Goal: Complete application form: Complete application form

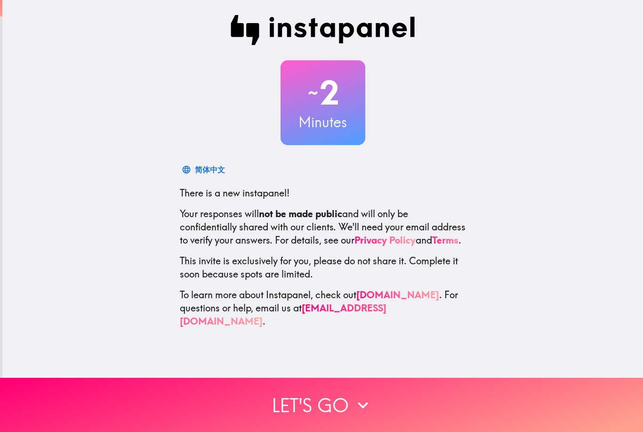
click at [359, 395] on icon "button" at bounding box center [363, 405] width 21 height 21
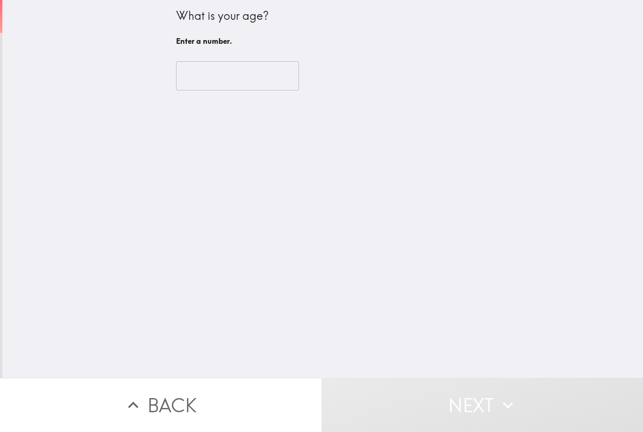
click at [272, 77] on input "number" at bounding box center [237, 75] width 123 height 29
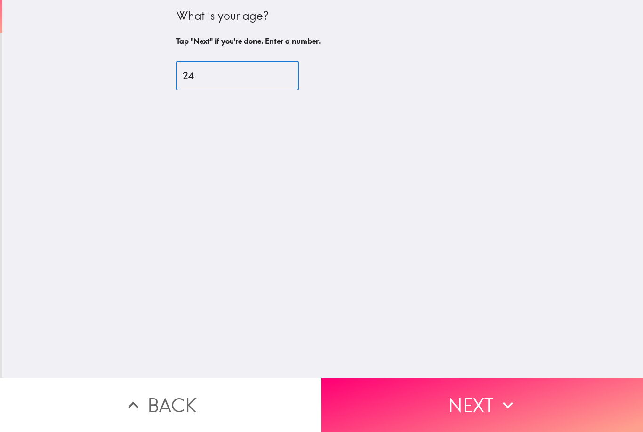
type input "24"
click at [394, 170] on div "What is your age? Tap "Next" if you're done. Enter a number. 24 ​" at bounding box center [322, 189] width 641 height 378
click at [399, 405] on button "Next" at bounding box center [483, 405] width 322 height 54
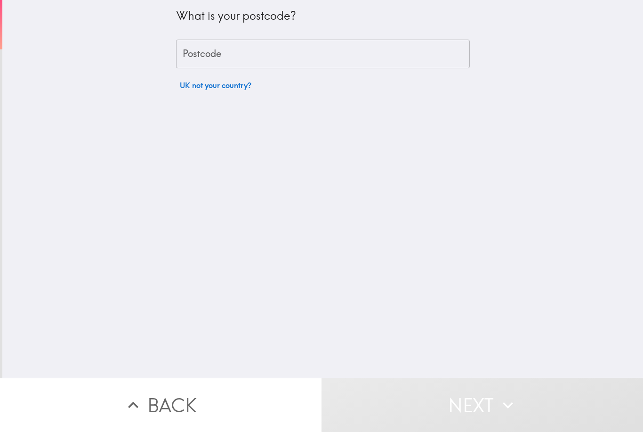
click at [419, 57] on input "Postcode" at bounding box center [323, 54] width 294 height 29
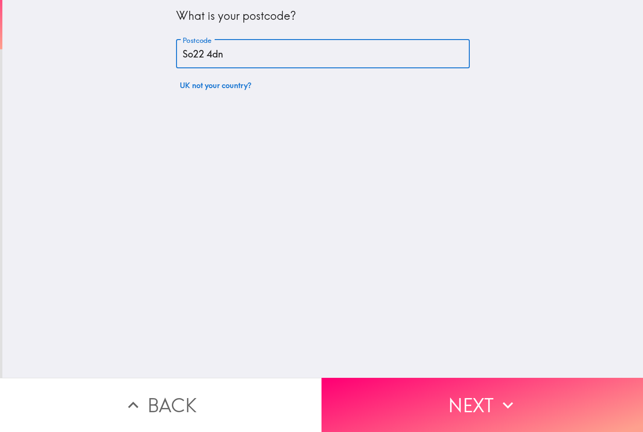
type input "So22 4dn"
click at [92, 145] on div "What is your postcode? Postcode So22 4dn Postcode UK not your country?" at bounding box center [322, 189] width 641 height 378
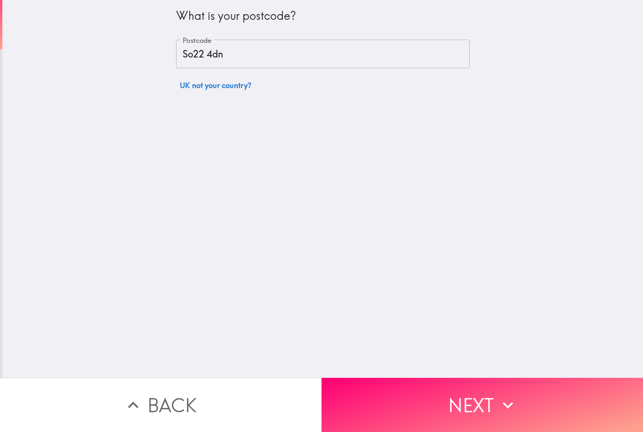
click at [387, 403] on button "Next" at bounding box center [483, 405] width 322 height 54
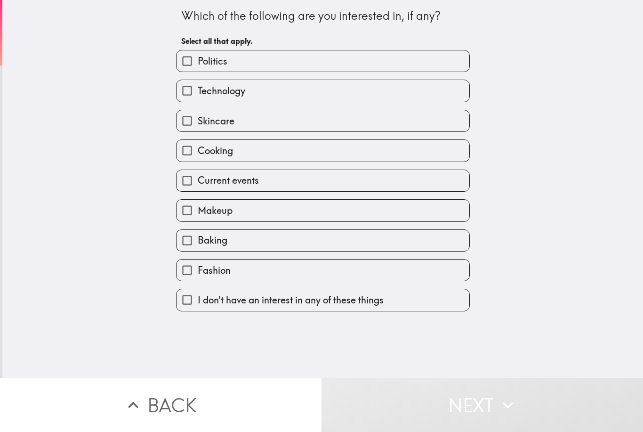
click at [420, 161] on label "Cooking" at bounding box center [323, 150] width 293 height 21
click at [198, 161] on input "Cooking" at bounding box center [187, 150] width 21 height 21
checkbox input "true"
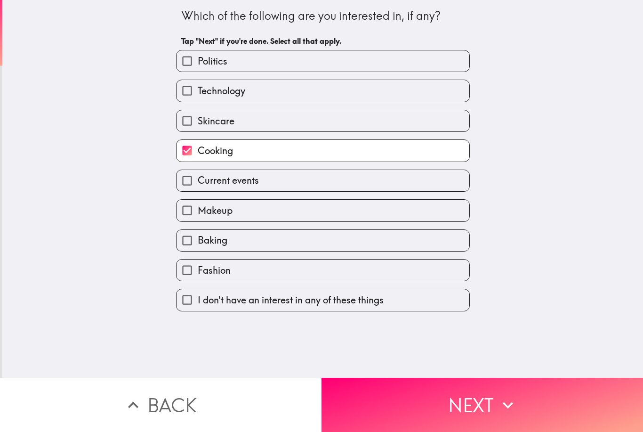
click at [403, 209] on label "Makeup" at bounding box center [323, 210] width 293 height 21
click at [198, 209] on input "Makeup" at bounding box center [187, 210] width 21 height 21
checkbox input "true"
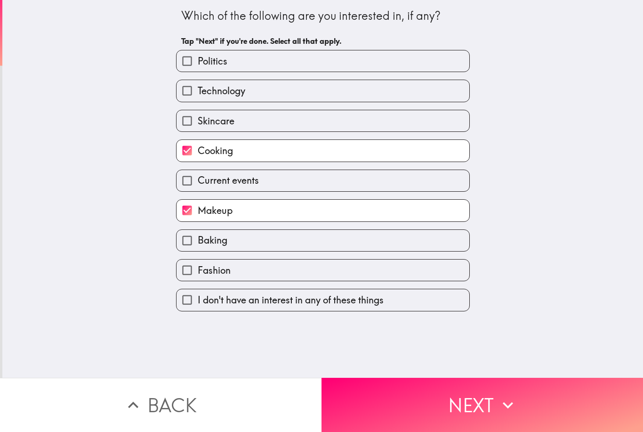
click at [460, 409] on button "Next" at bounding box center [483, 405] width 322 height 54
